Goal: Transaction & Acquisition: Purchase product/service

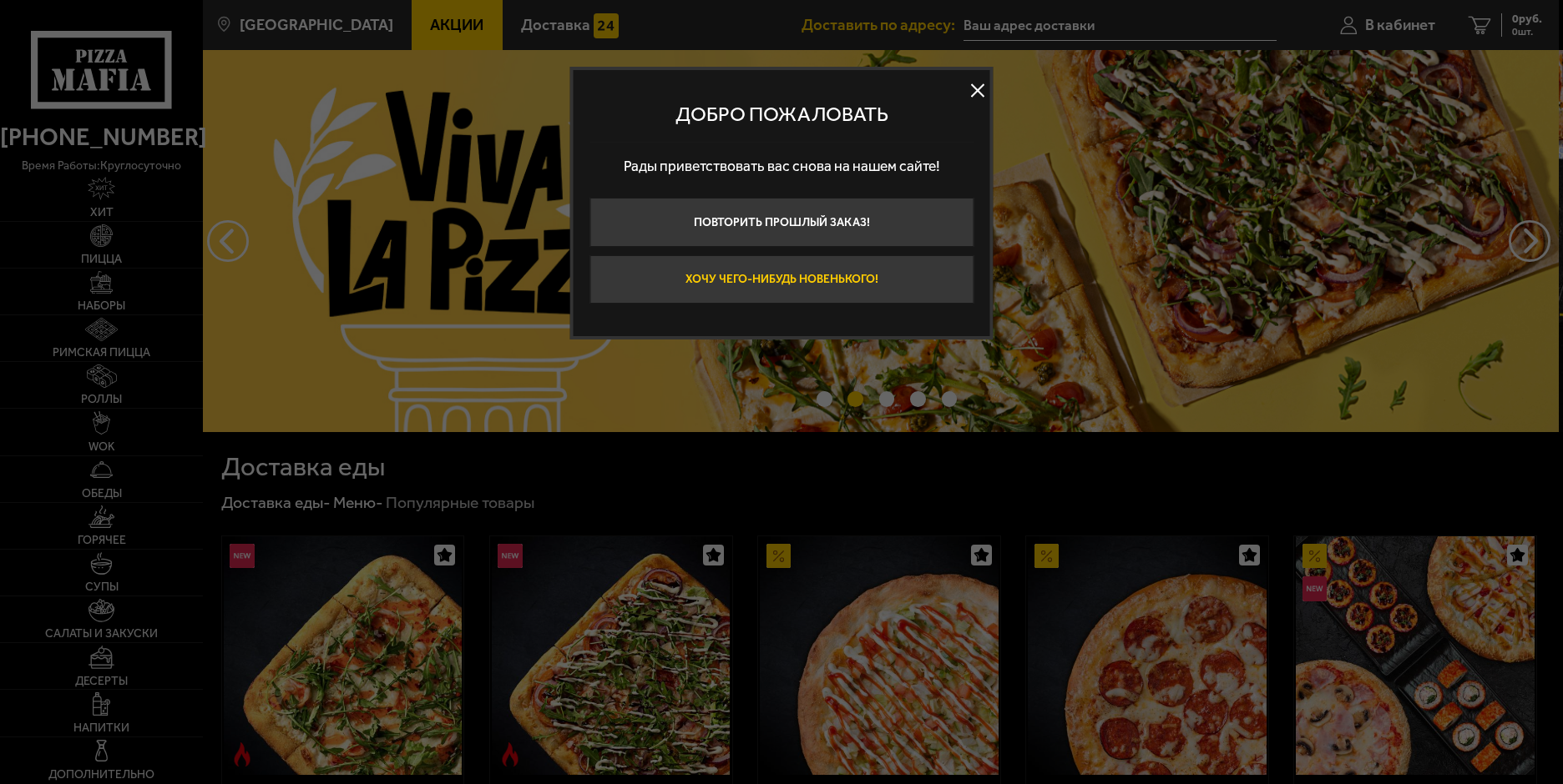
click at [909, 270] on button "Хочу чего-нибудь новенького!" at bounding box center [781, 280] width 384 height 50
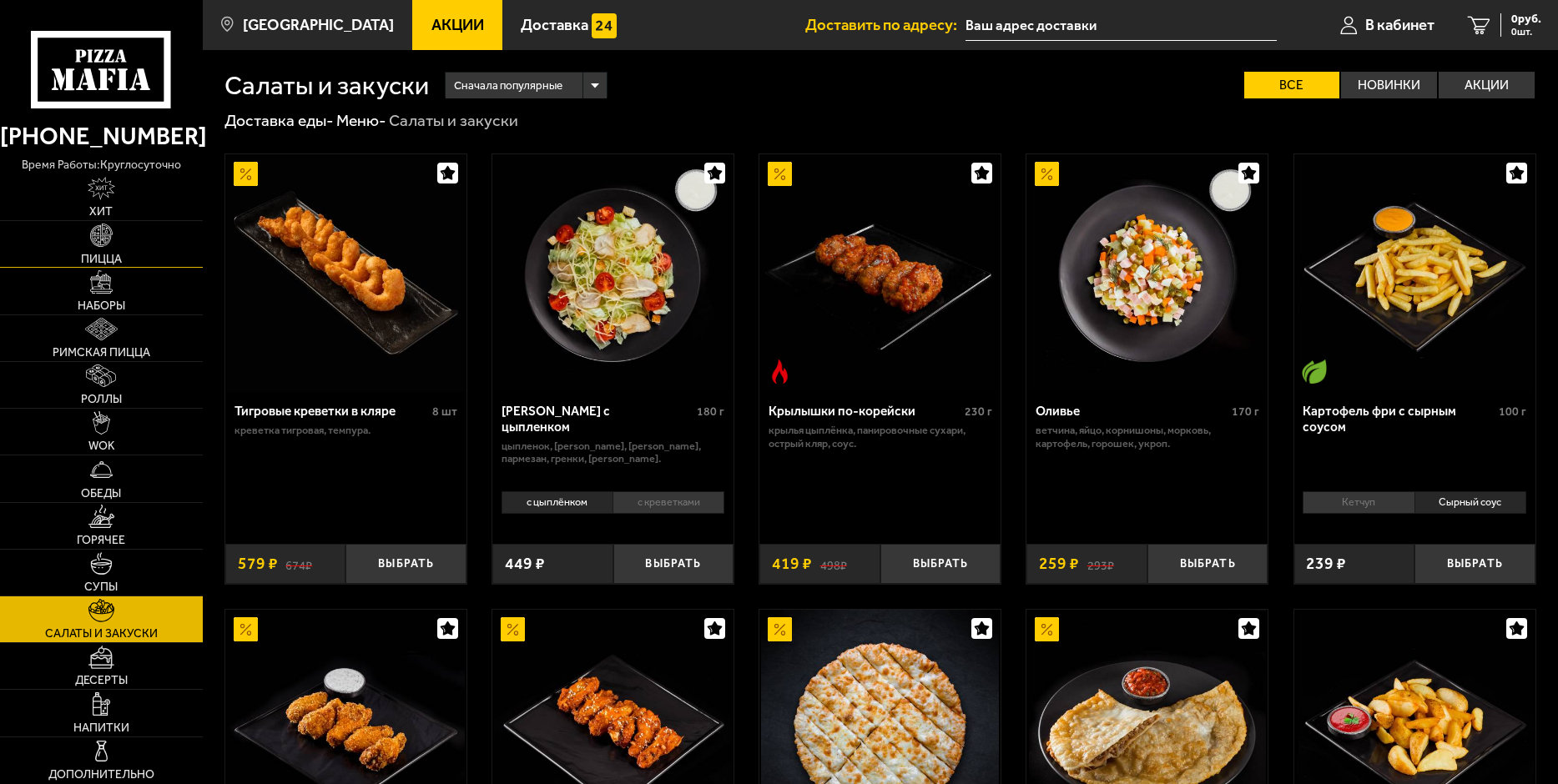
click at [144, 238] on link "Пицца" at bounding box center [101, 245] width 203 height 46
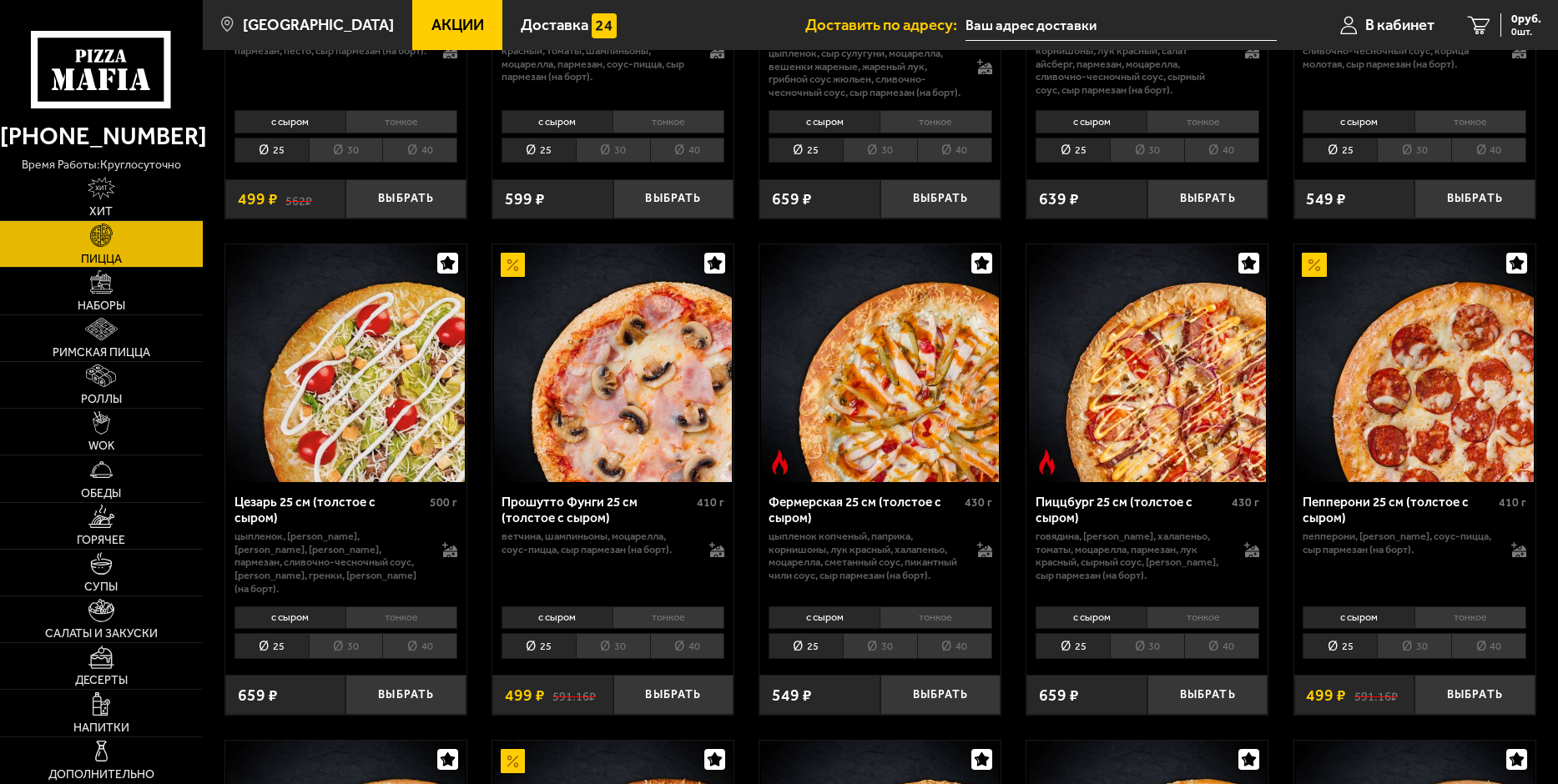
scroll to position [1418, 0]
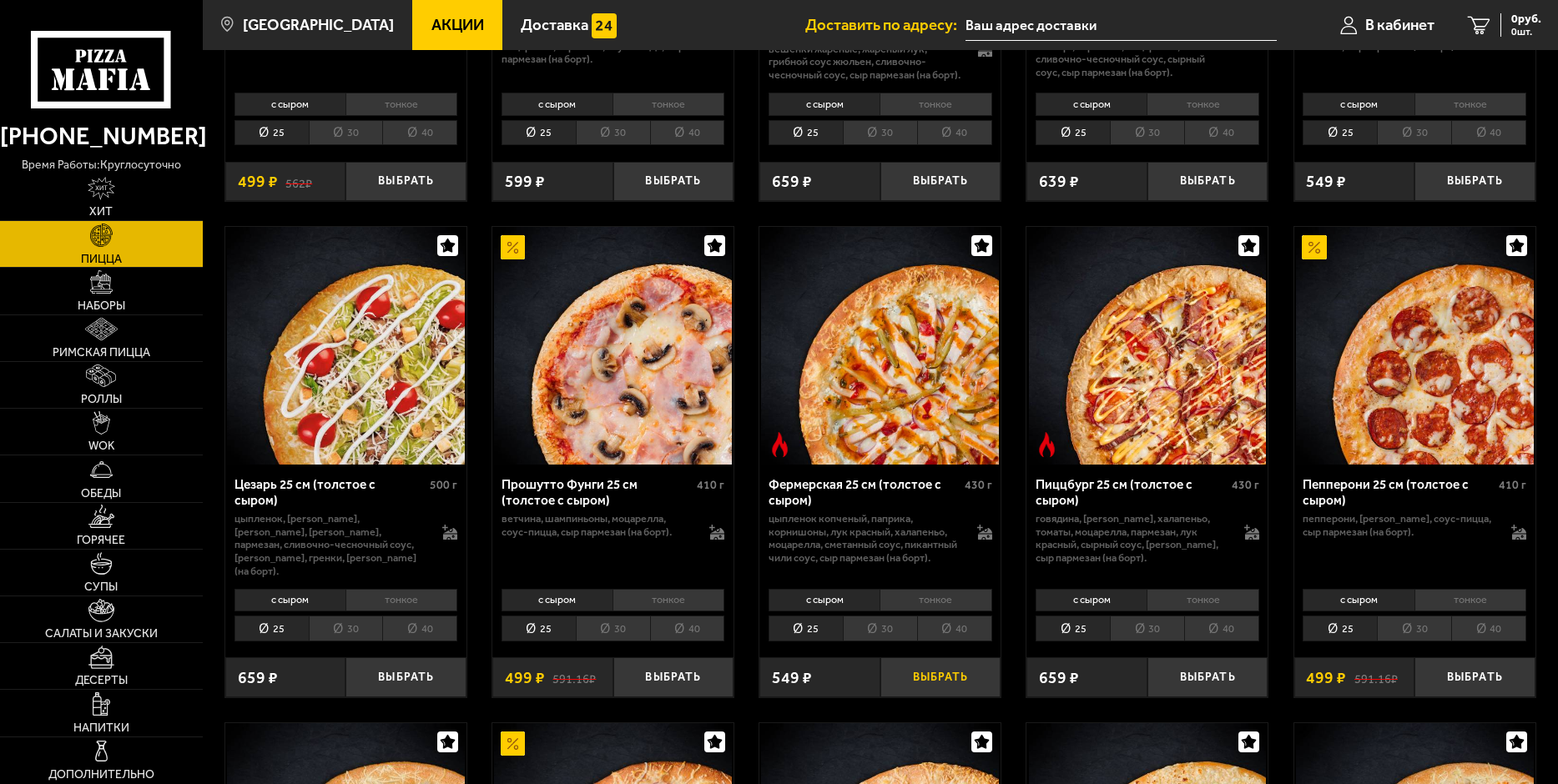
click at [966, 680] on button "Выбрать" at bounding box center [940, 677] width 121 height 40
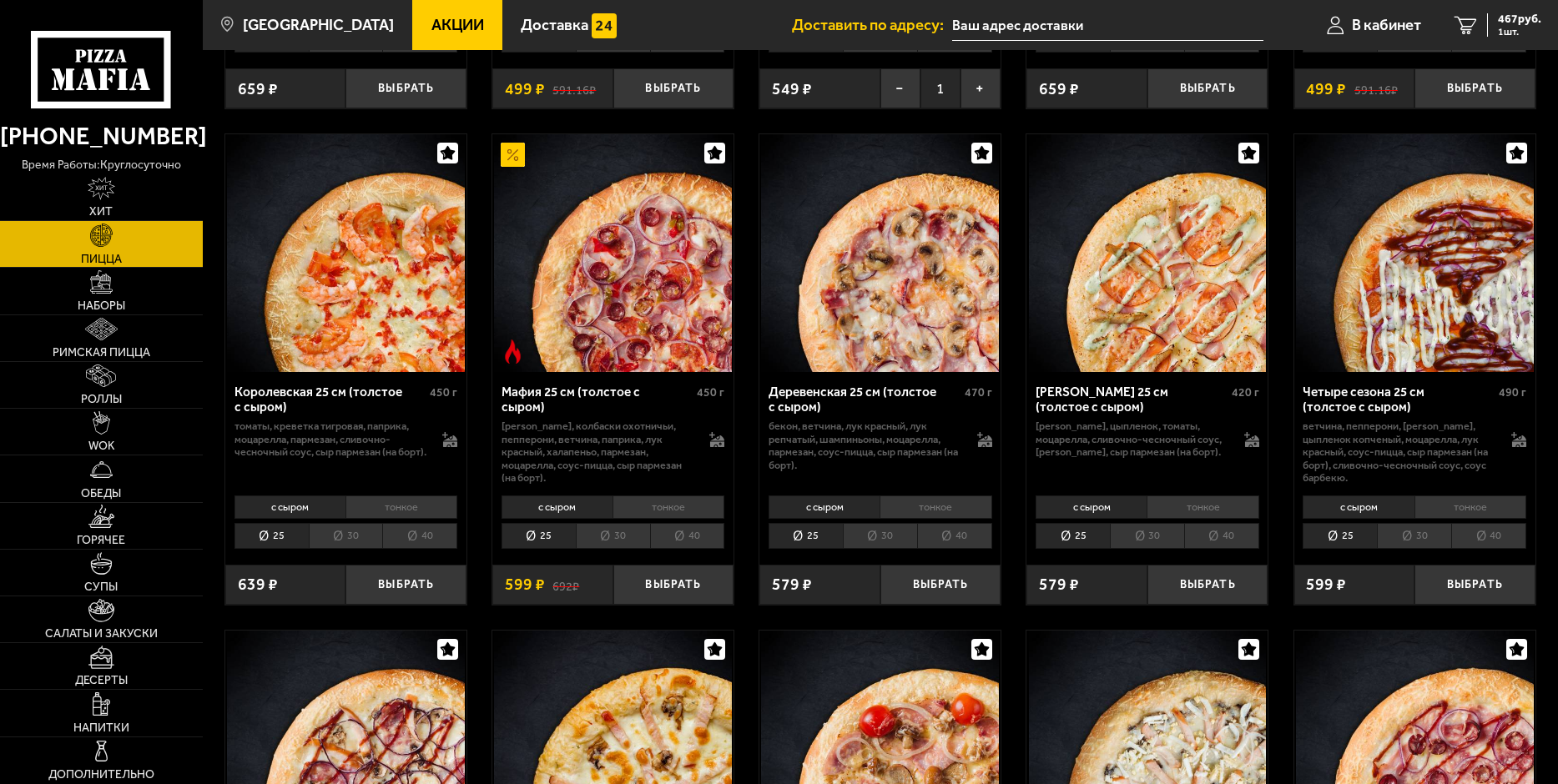
scroll to position [1919, 0]
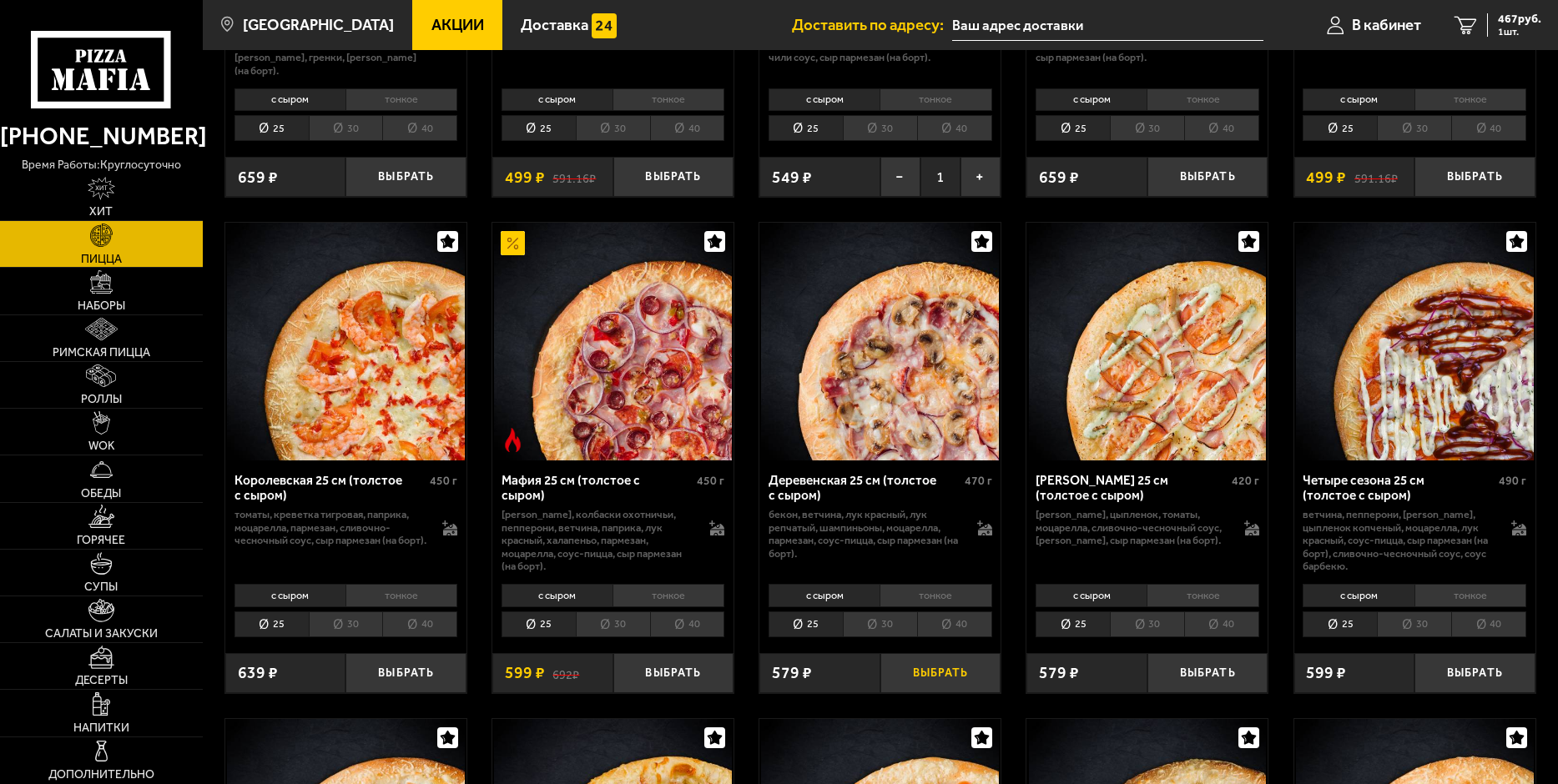
click at [959, 681] on button "Выбрать" at bounding box center [940, 673] width 121 height 40
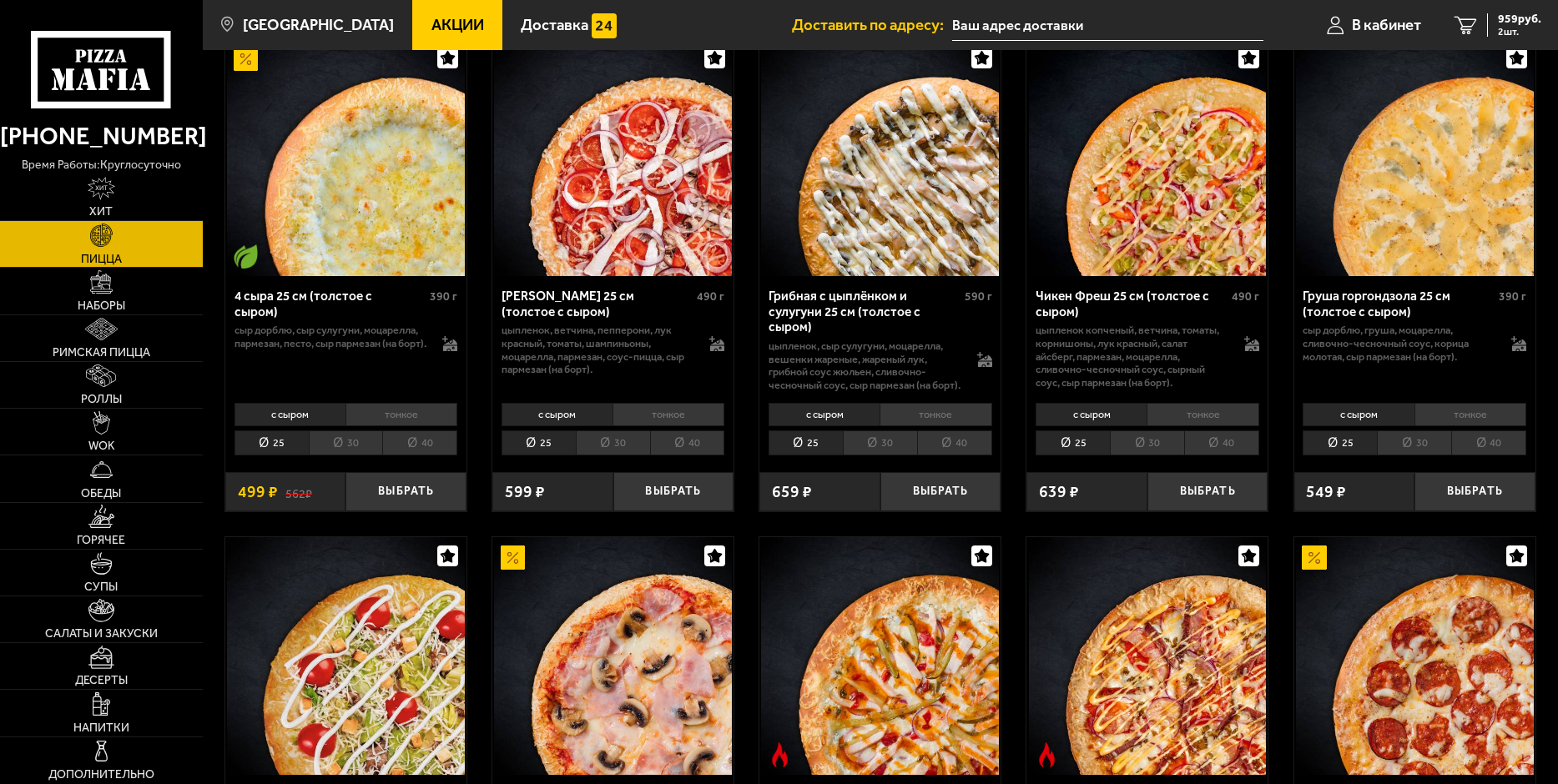
scroll to position [1001, 0]
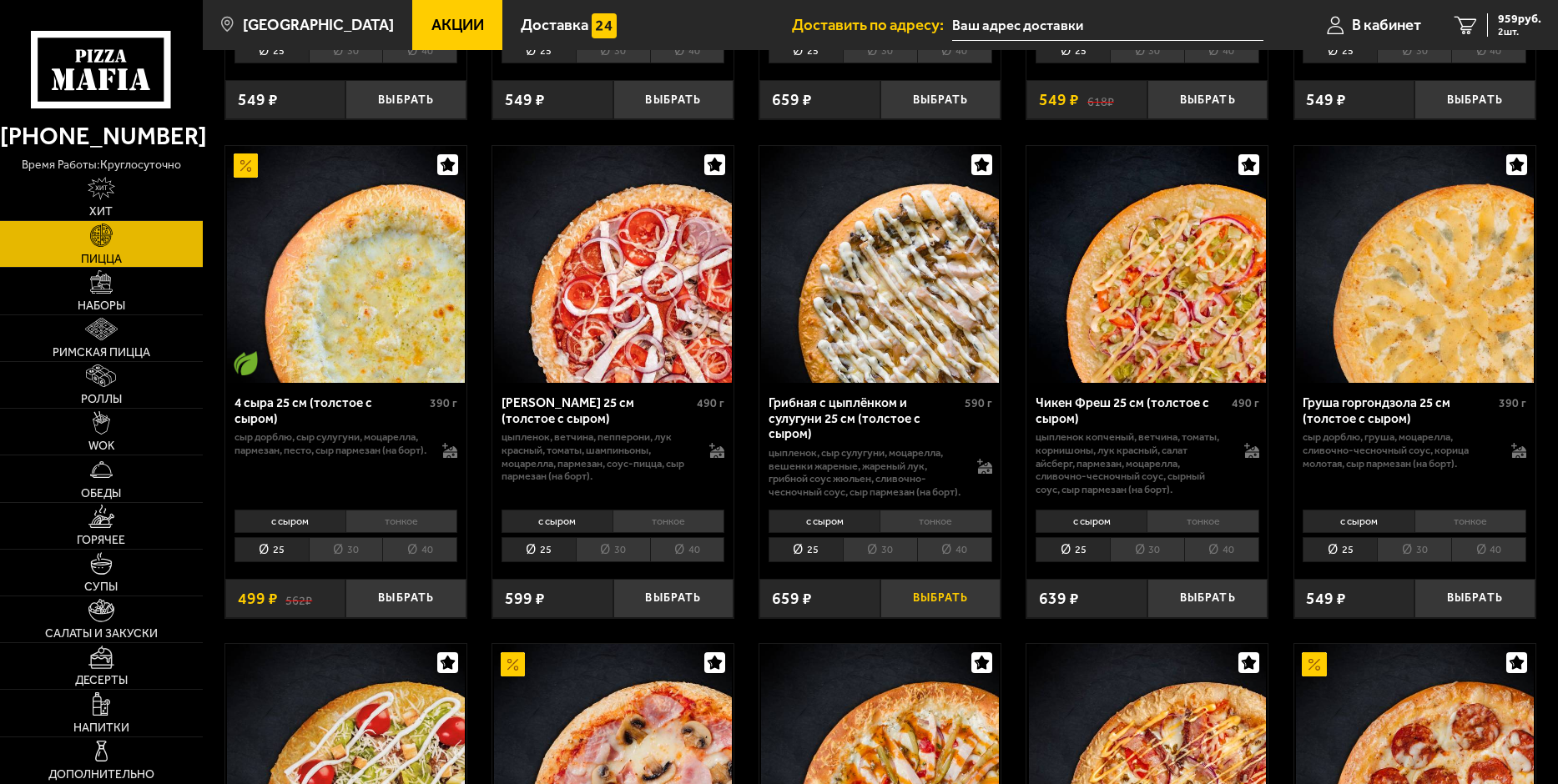
click at [962, 604] on button "Выбрать" at bounding box center [940, 598] width 121 height 40
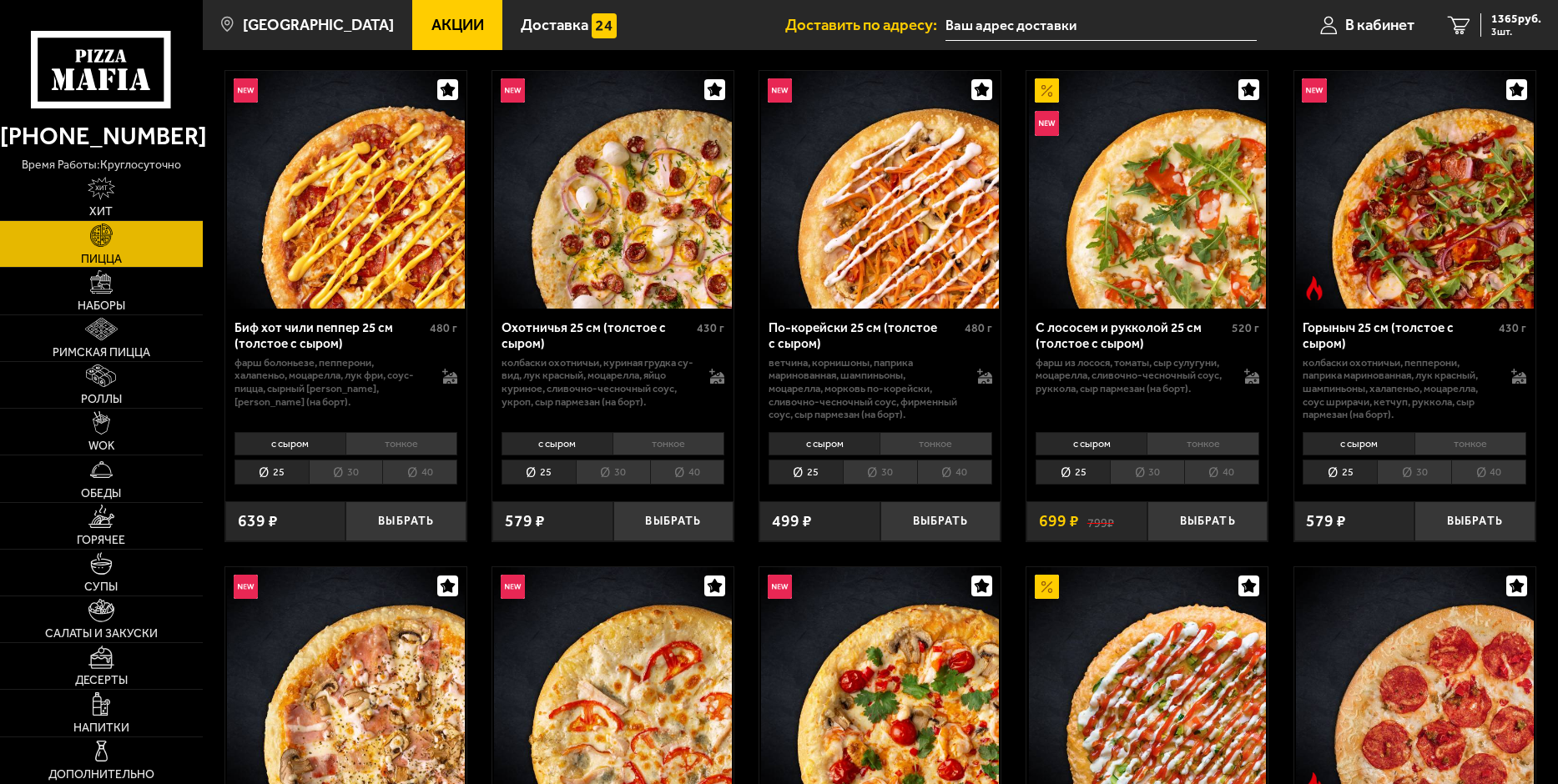
scroll to position [0, 0]
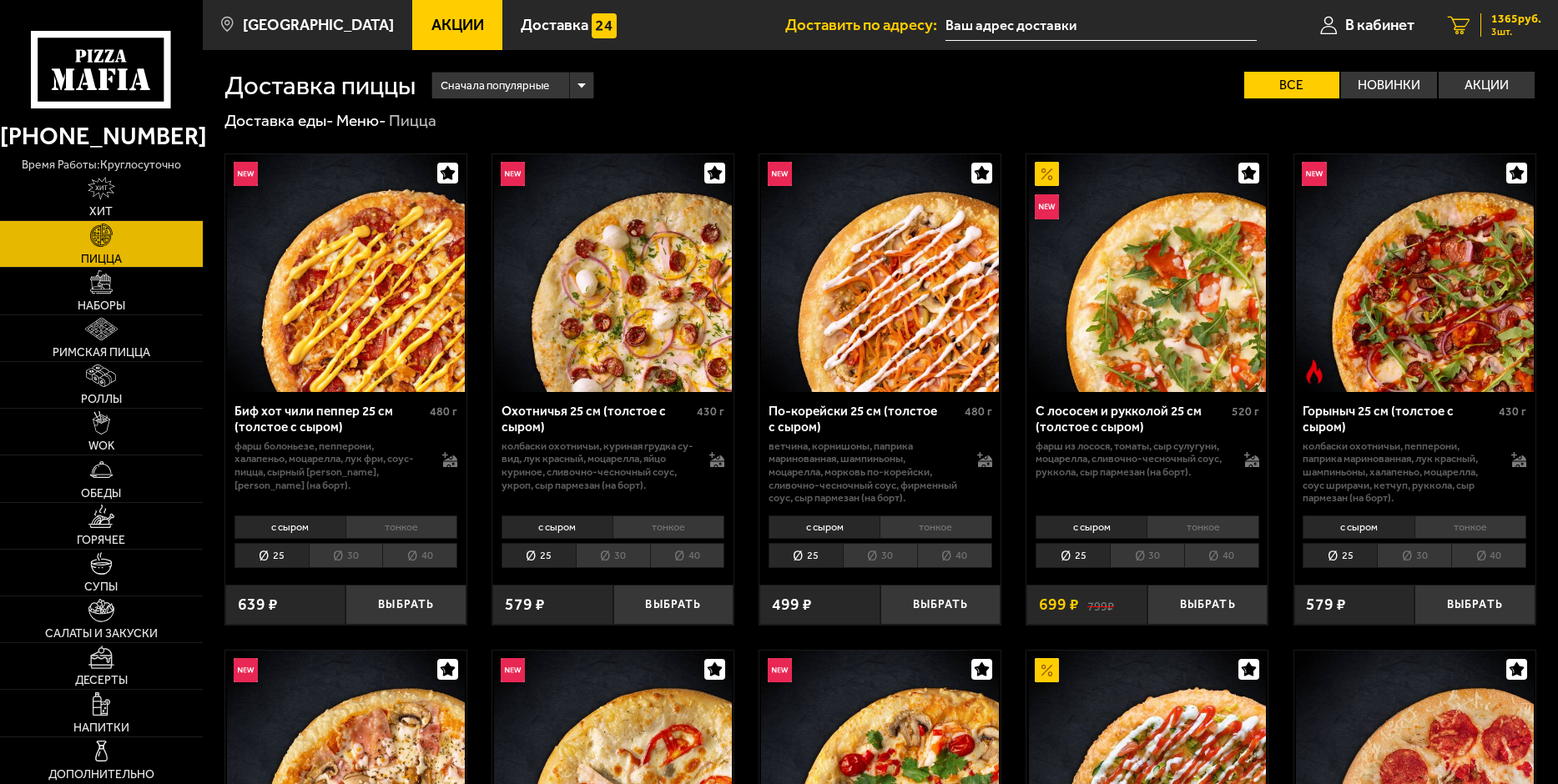
click at [1493, 32] on span "3 шт." at bounding box center [1516, 32] width 50 height 10
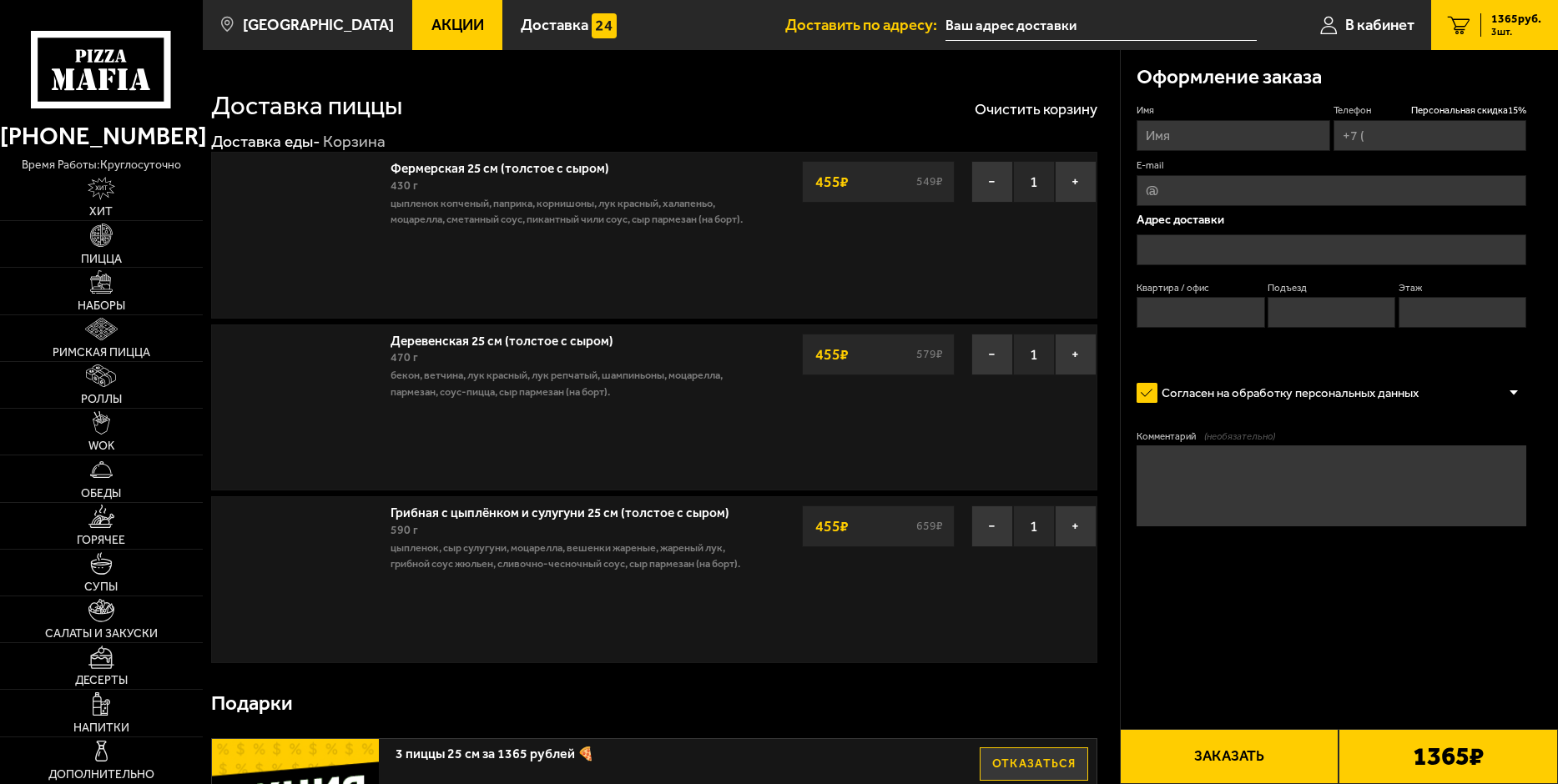
type input "[PHONE_NUMBER]"
type input "[STREET_ADDRESS]"
type input "44"
type input "3"
type input "1"
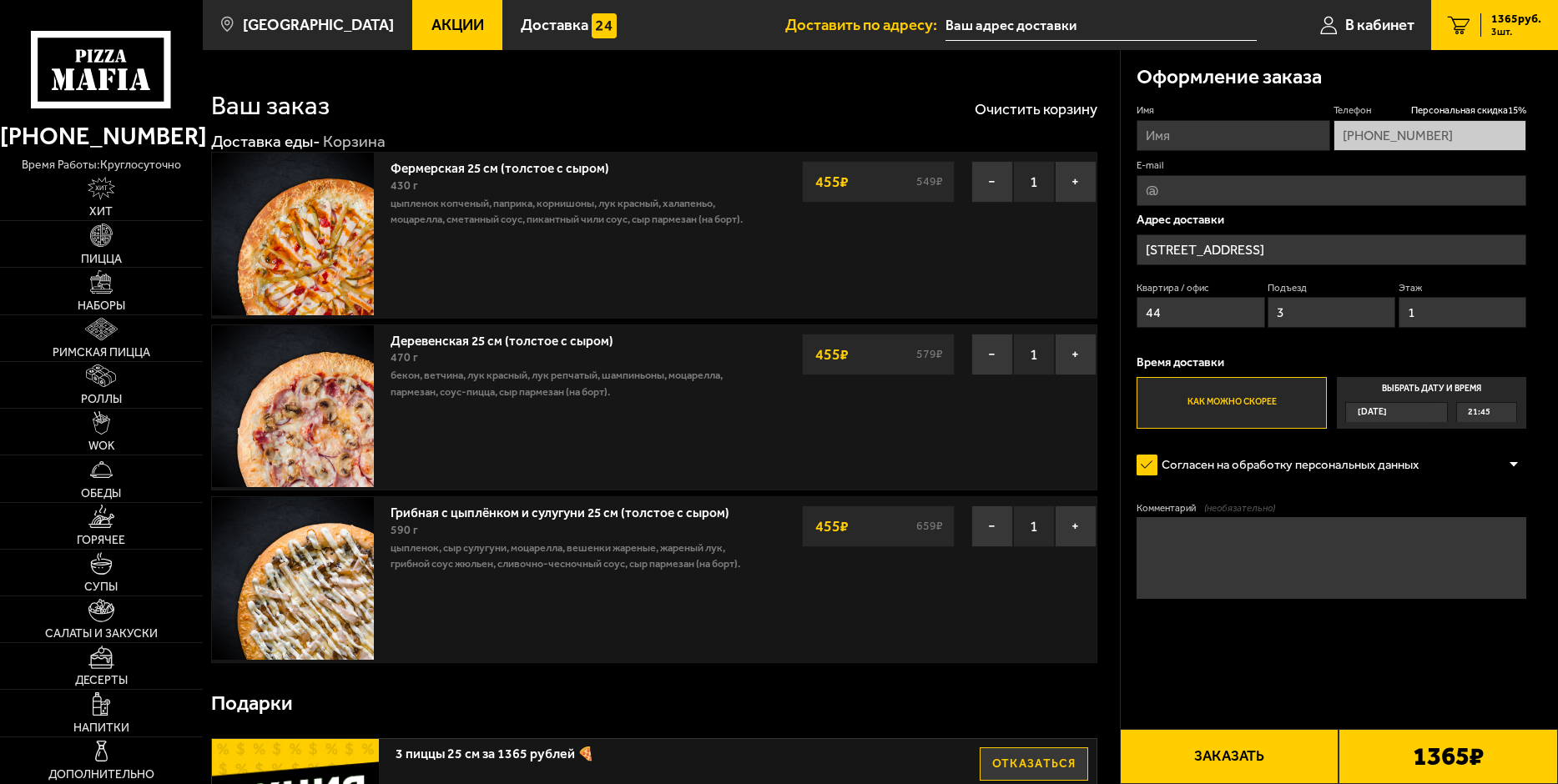
click at [1188, 135] on input "Имя" at bounding box center [1232, 136] width 192 height 31
type input "[PERSON_NAME]"
click at [1238, 177] on input "E-mail" at bounding box center [1331, 191] width 390 height 31
type input "[EMAIL_ADDRESS][DOMAIN_NAME]"
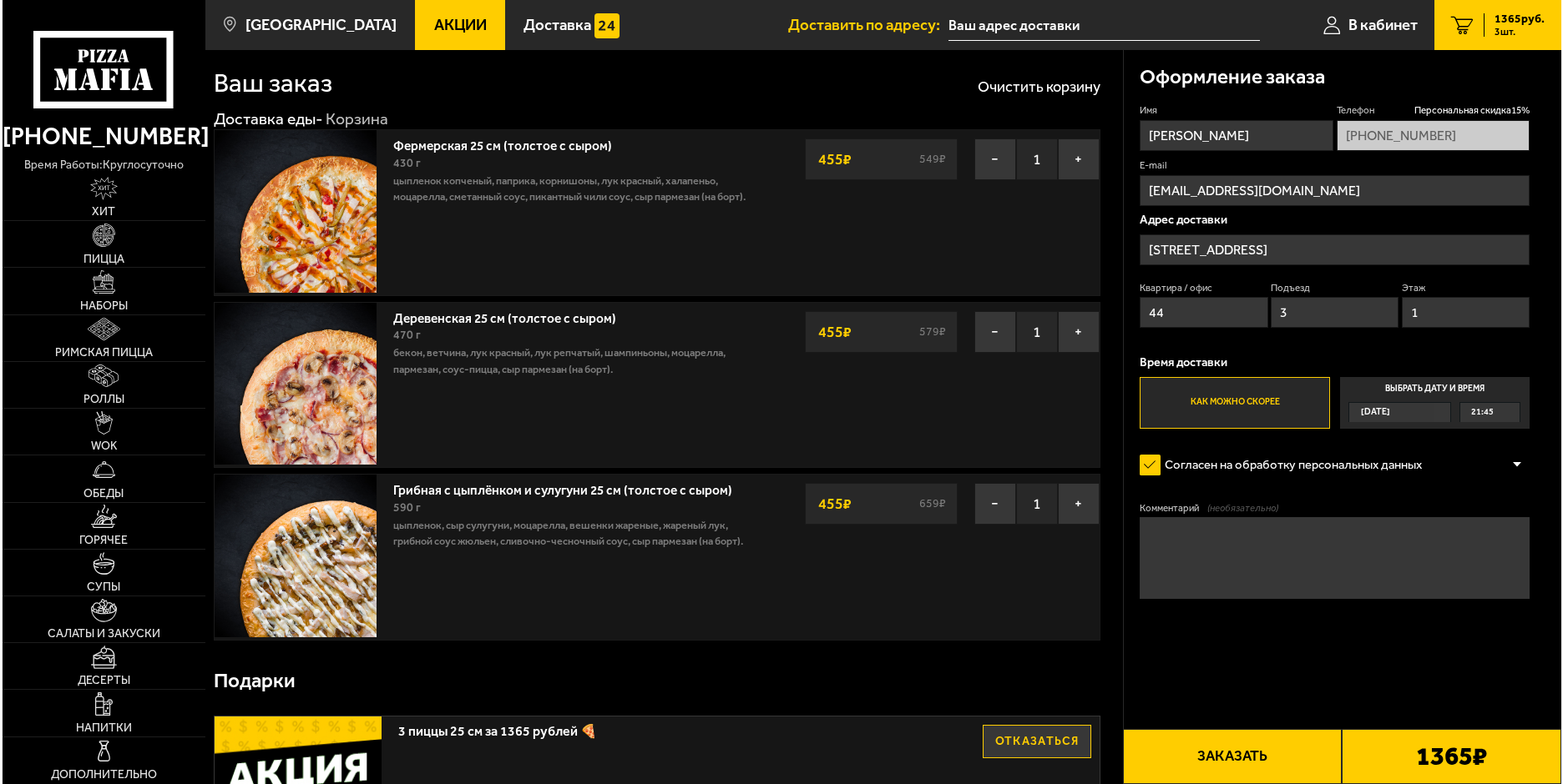
scroll to position [84, 0]
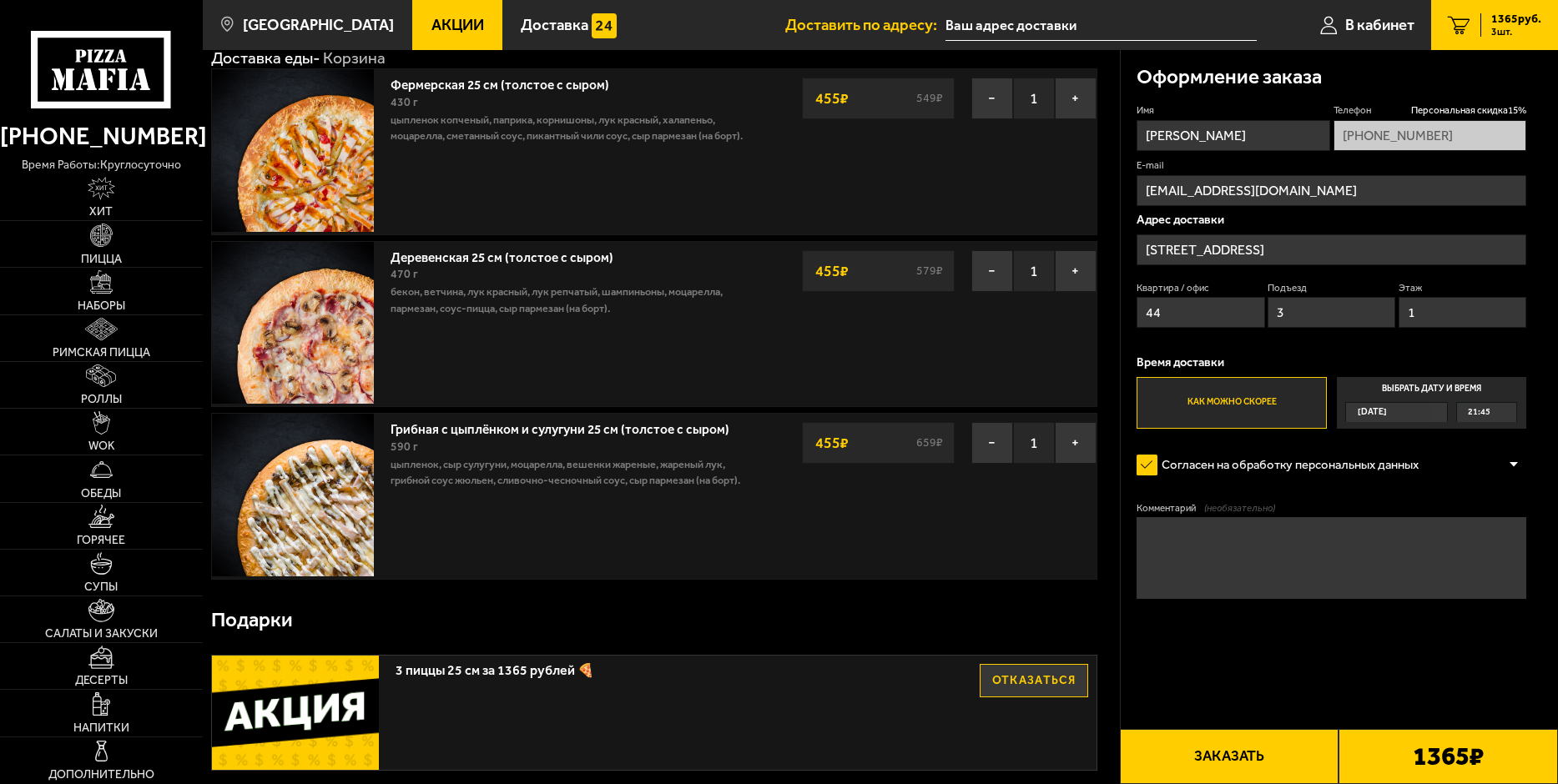
click at [1274, 748] on button "Заказать" at bounding box center [1229, 757] width 220 height 55
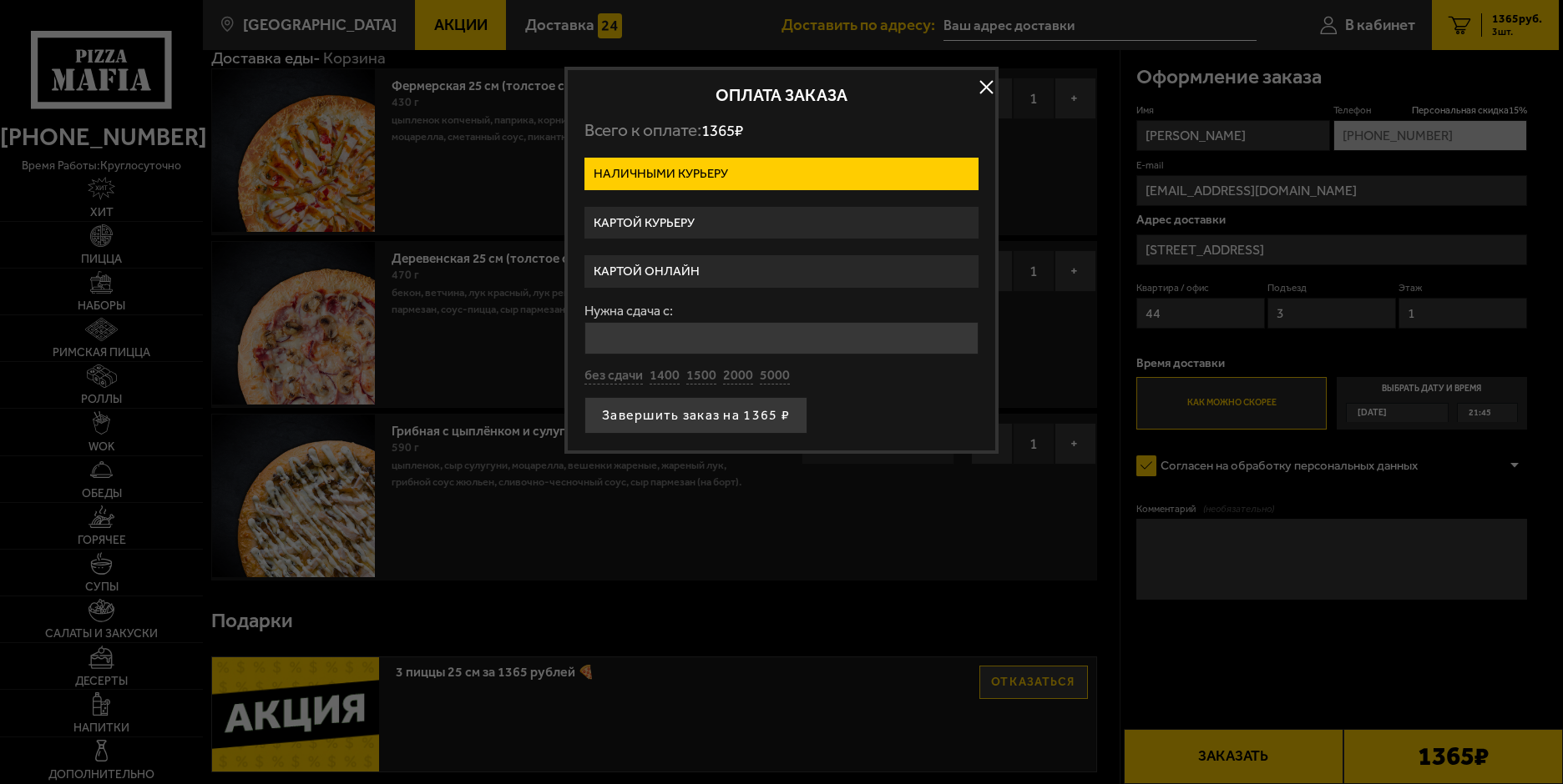
click at [682, 262] on label "Картой онлайн" at bounding box center [781, 272] width 394 height 32
click at [0, 0] on input "Картой онлайн" at bounding box center [0, 0] width 0 height 0
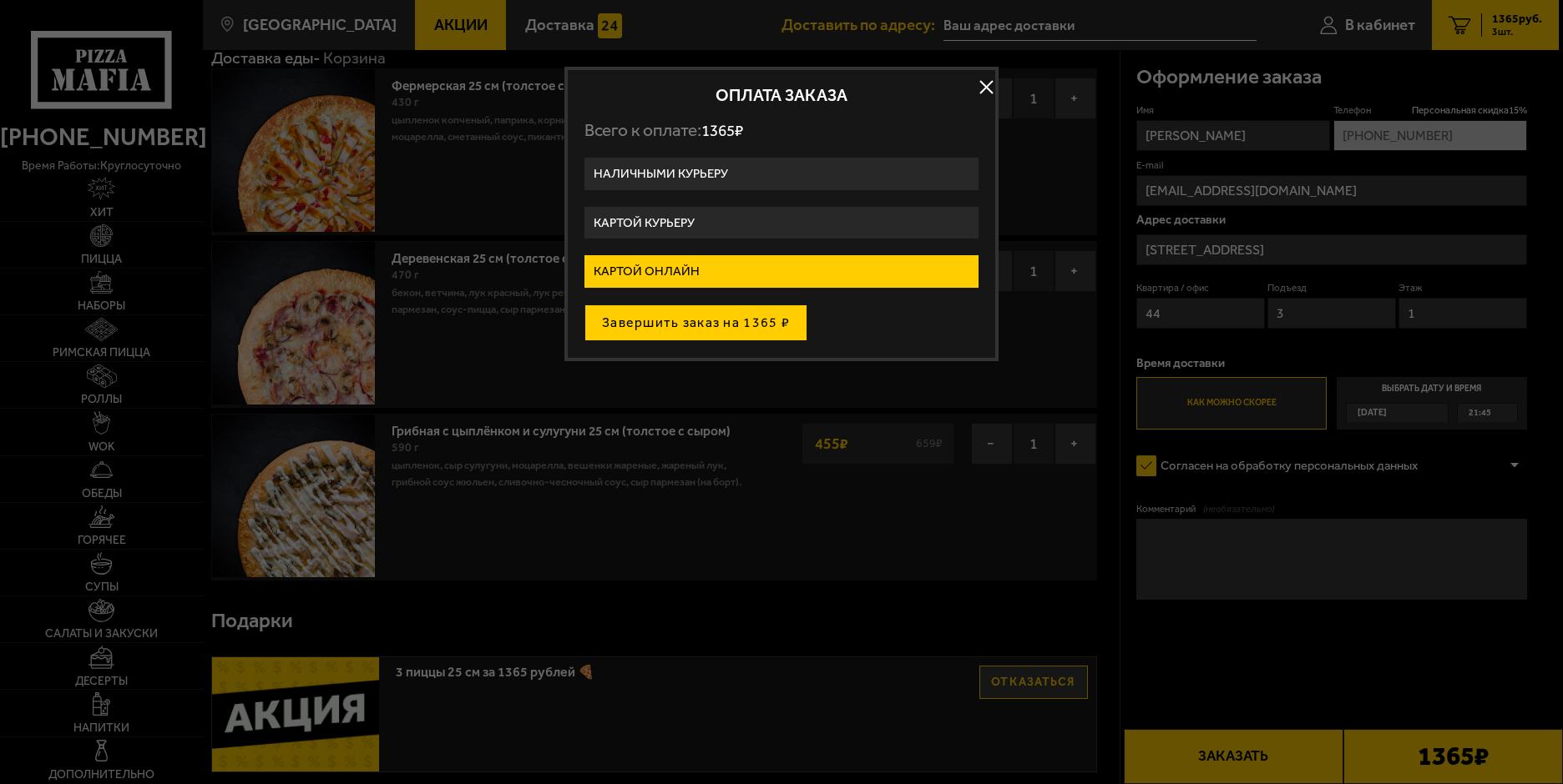
click at [710, 318] on button "Завершить заказ на 1365 ₽" at bounding box center [696, 322] width 223 height 37
